Goal: Information Seeking & Learning: Learn about a topic

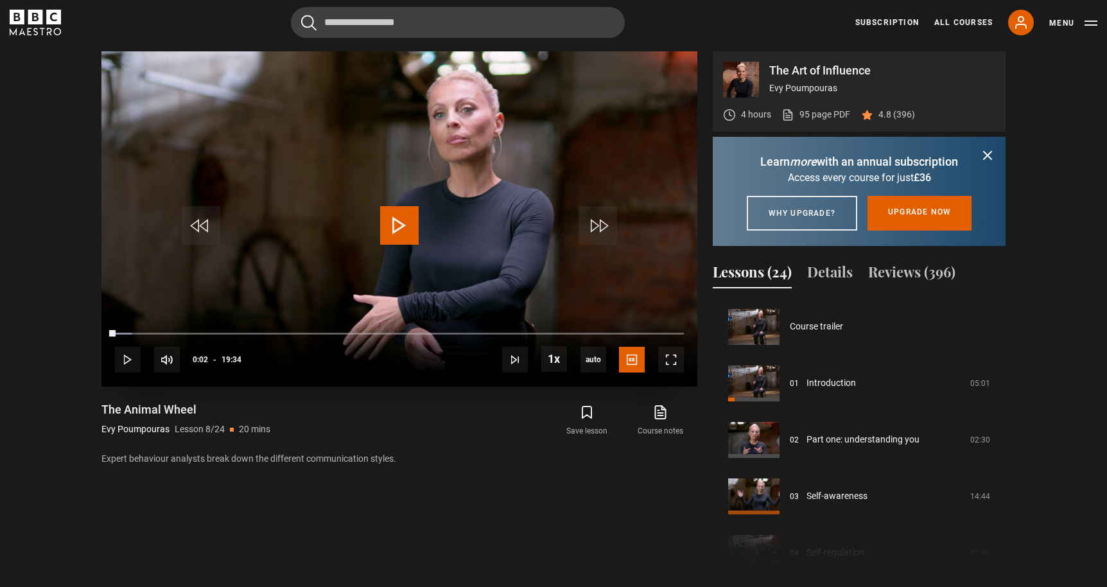
scroll to position [396, 0]
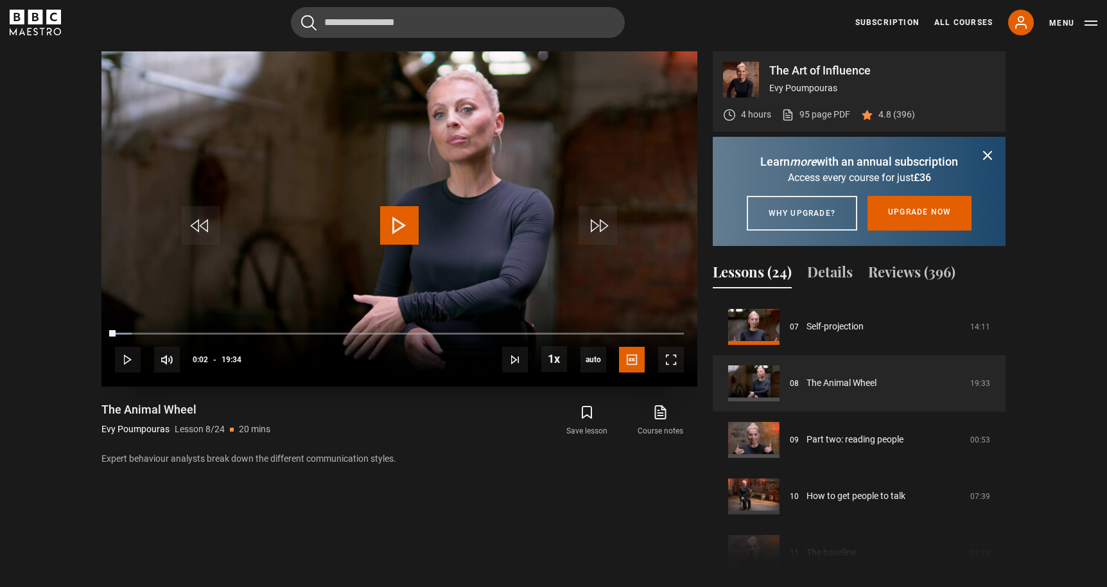
click at [394, 226] on span "Video Player" at bounding box center [399, 225] width 39 height 39
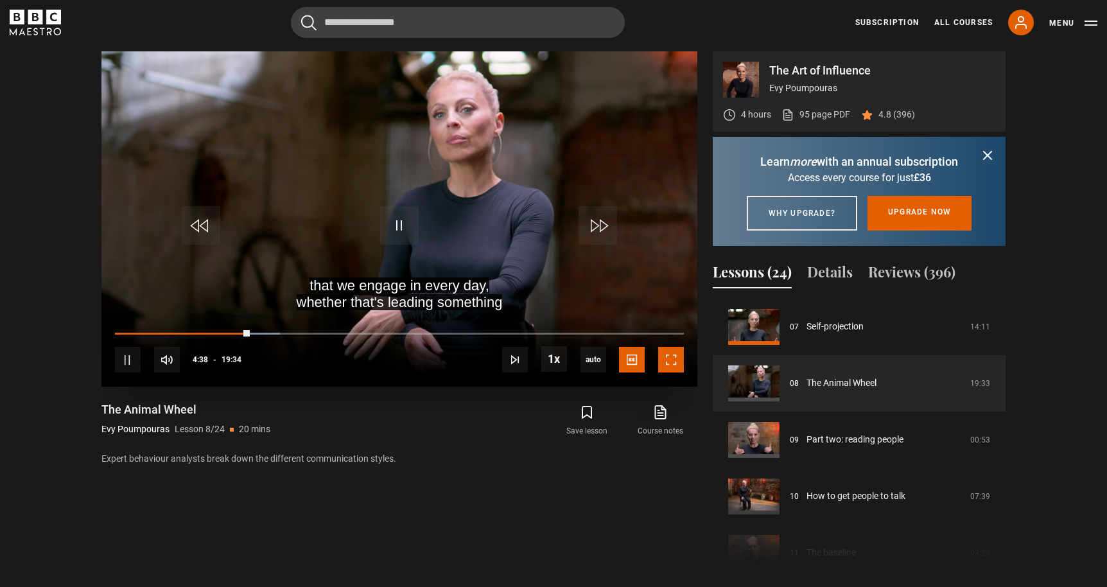
click at [666, 367] on span "Video Player" at bounding box center [671, 360] width 26 height 26
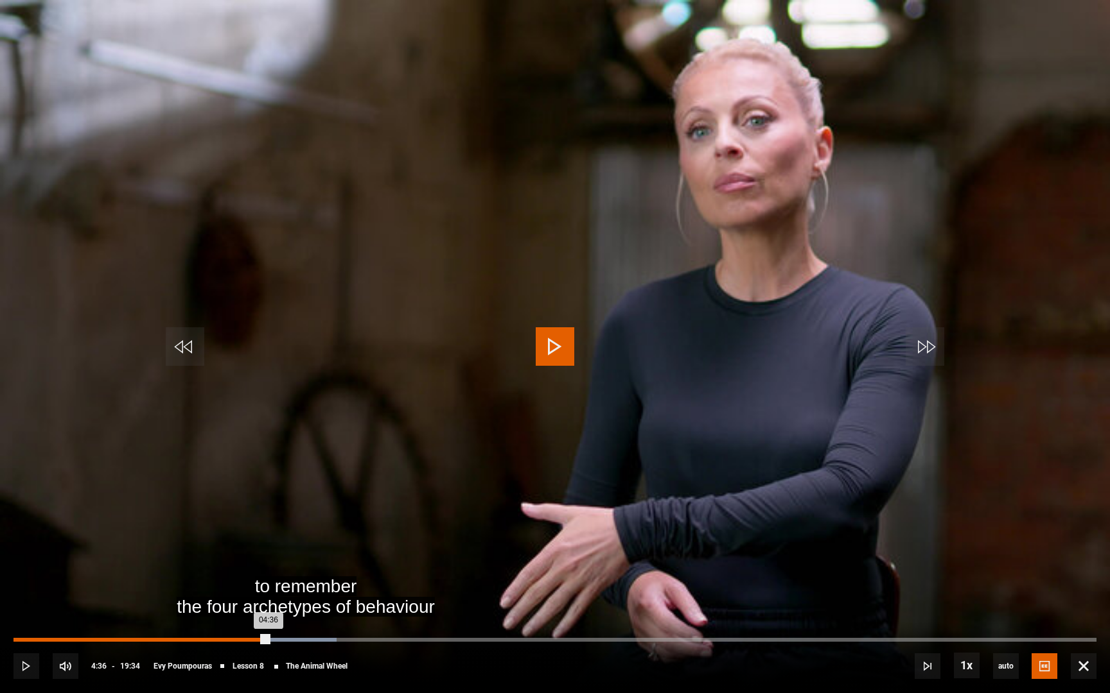
drag, startPoint x: 279, startPoint y: 640, endPoint x: 268, endPoint y: 640, distance: 10.3
click at [268, 586] on div "04:36" at bounding box center [140, 640] width 255 height 4
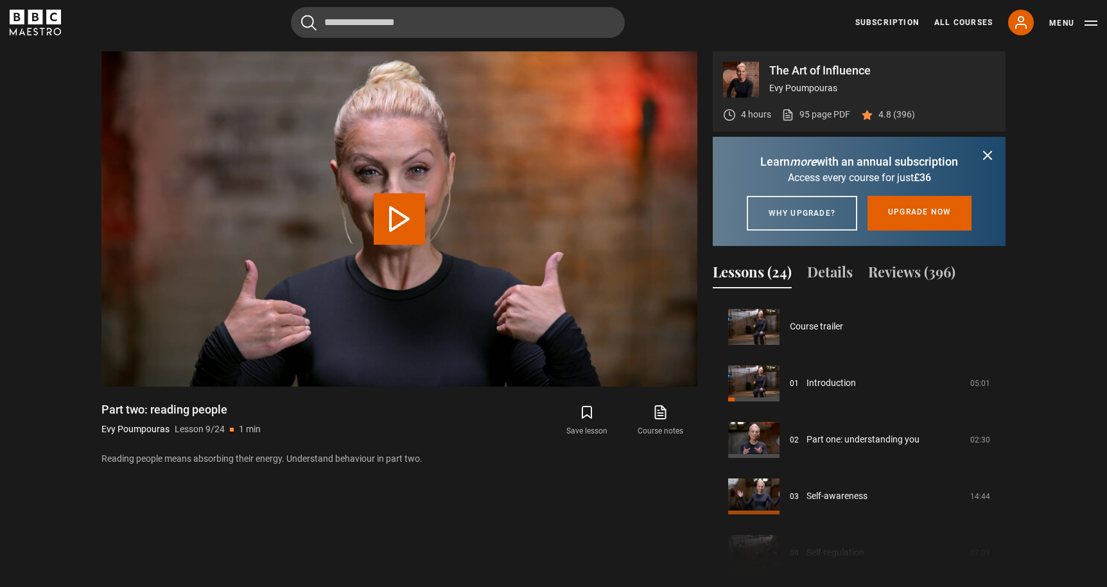
scroll to position [452, 0]
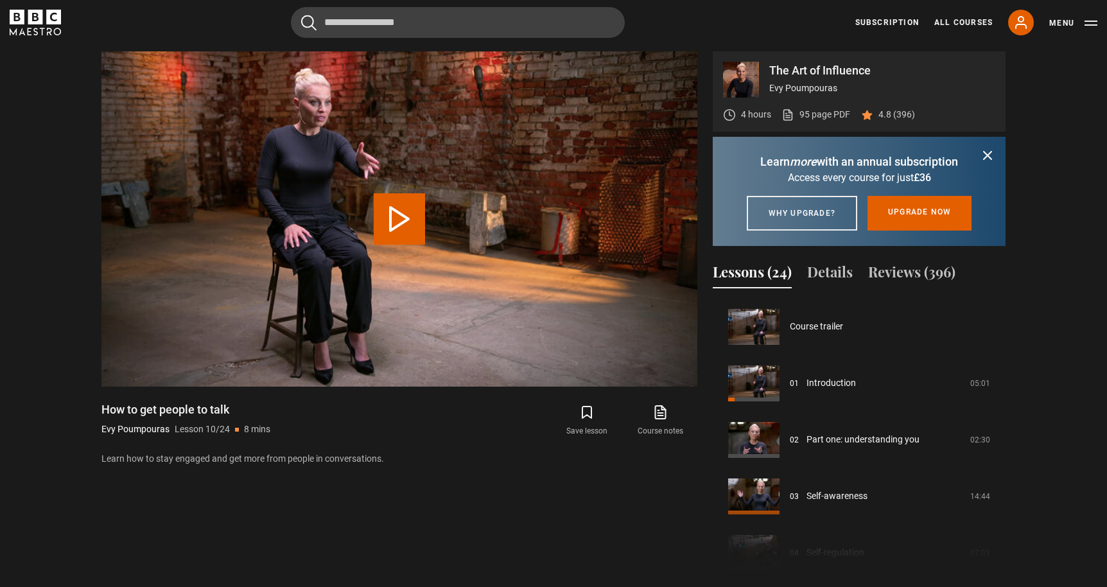
scroll to position [509, 0]
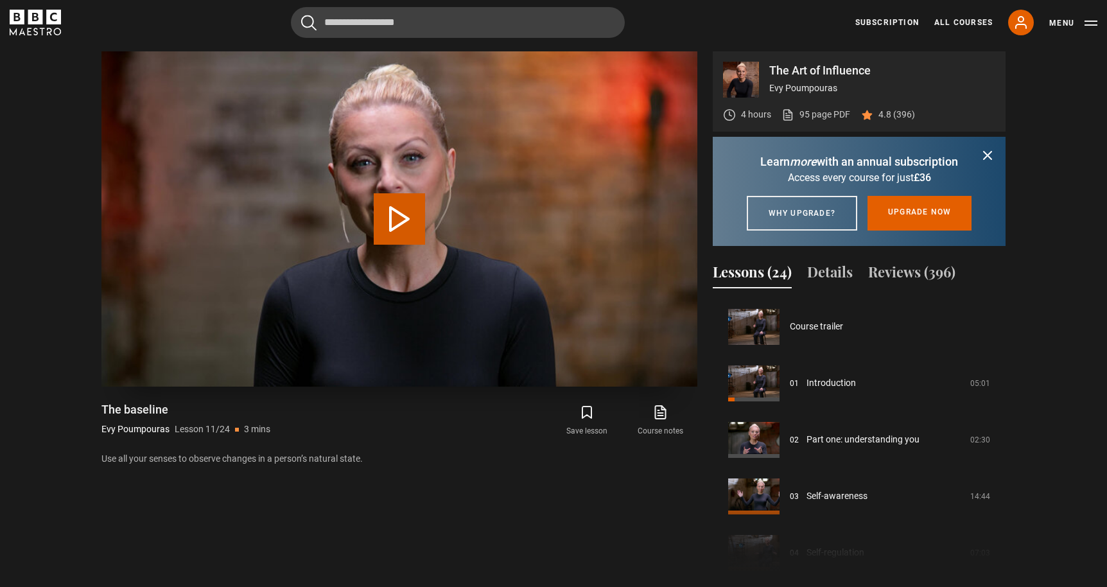
scroll to position [565, 0]
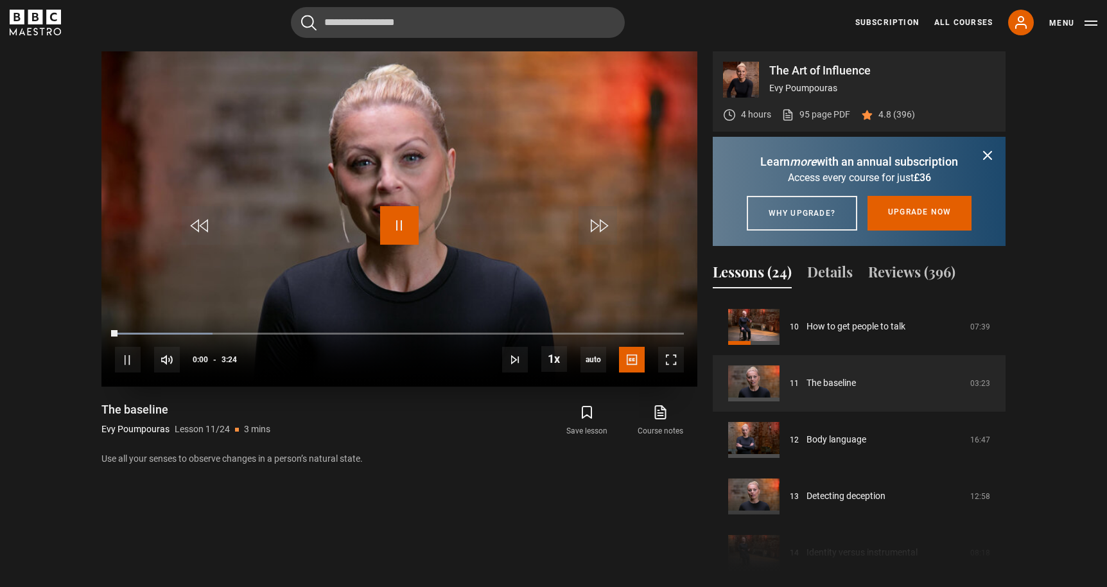
click at [399, 226] on span "Video Player" at bounding box center [399, 225] width 39 height 39
click at [401, 227] on span "Video Player" at bounding box center [399, 225] width 39 height 39
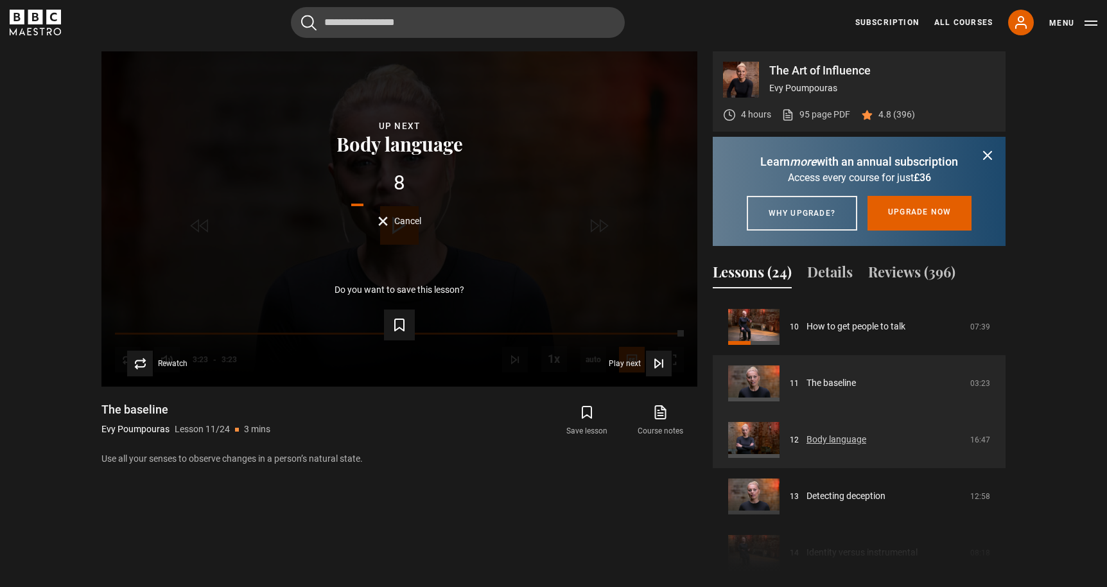
click at [806, 446] on link "Body language" at bounding box center [836, 439] width 60 height 13
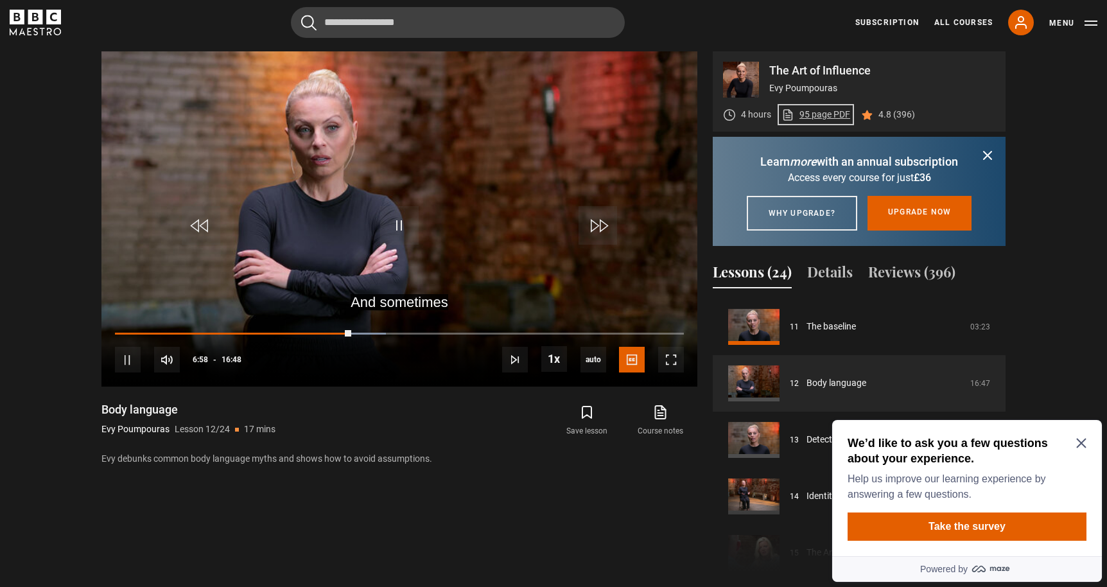
click at [830, 112] on link "95 page PDF (opens in new tab)" at bounding box center [815, 114] width 69 height 13
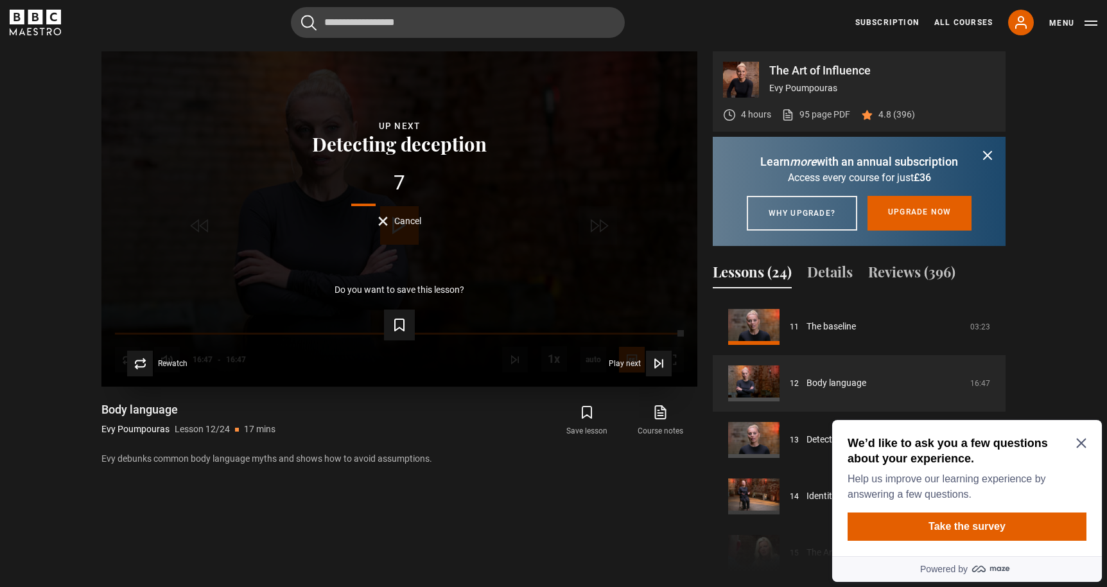
click at [379, 214] on div "7 Cancel" at bounding box center [399, 199] width 555 height 53
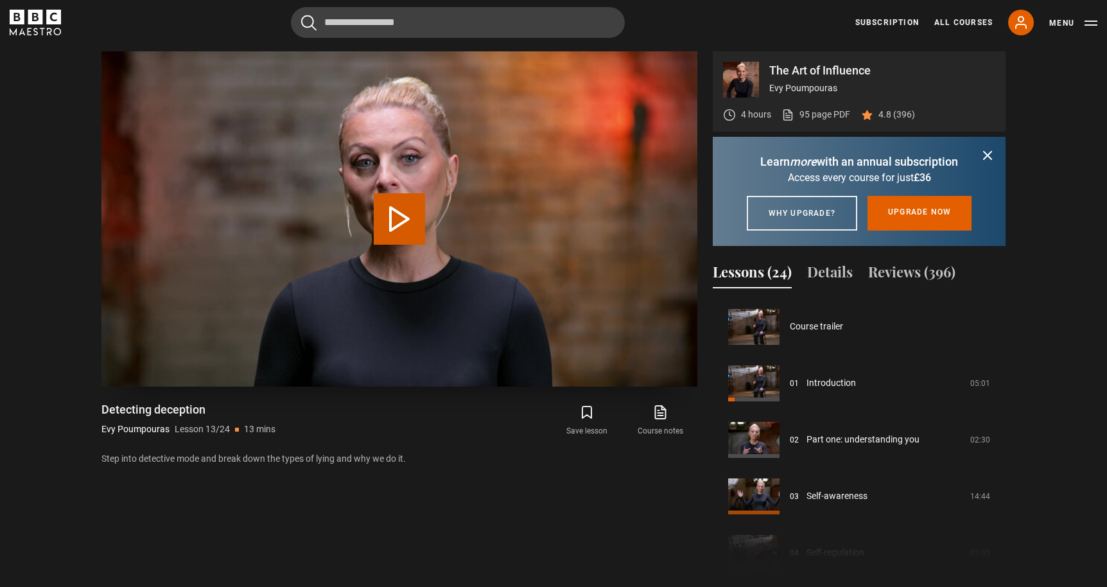
scroll to position [678, 0]
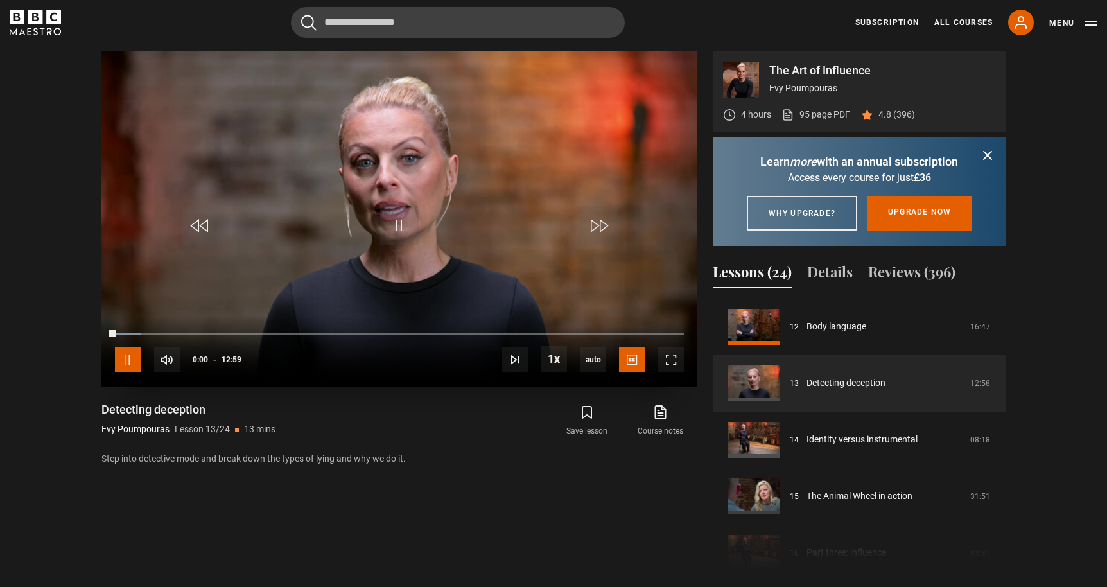
click at [125, 360] on span "Video Player" at bounding box center [128, 360] width 26 height 26
click at [413, 219] on span "Video Player" at bounding box center [399, 225] width 39 height 39
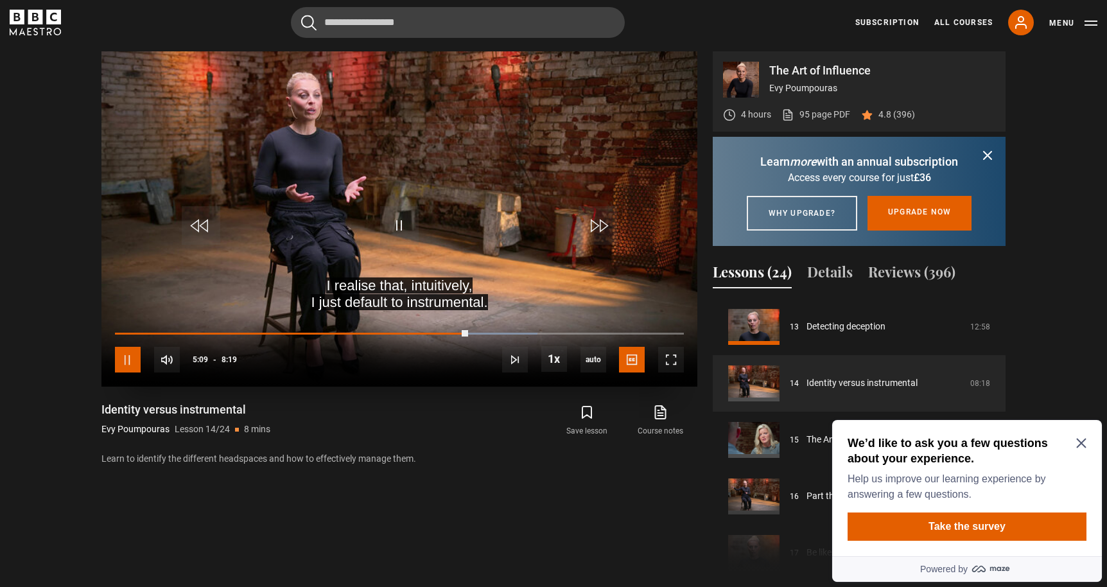
click at [137, 359] on span "Video Player" at bounding box center [128, 360] width 26 height 26
